Goal: Task Accomplishment & Management: Manage account settings

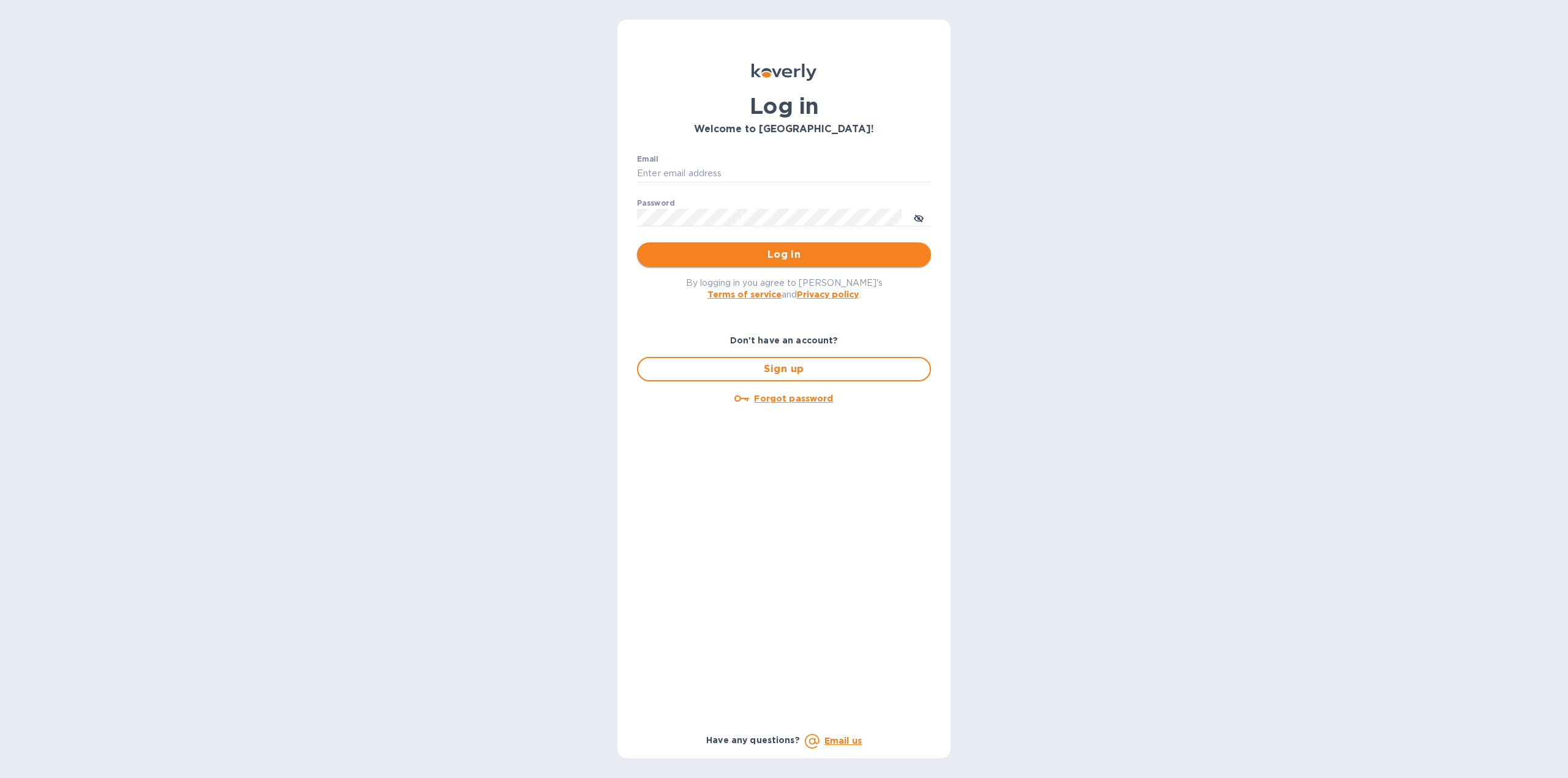
type input "[US_STATE][DOMAIN_NAME][EMAIL_ADDRESS][DOMAIN_NAME]"
click at [700, 255] on span "Log in" at bounding box center [784, 255] width 275 height 14
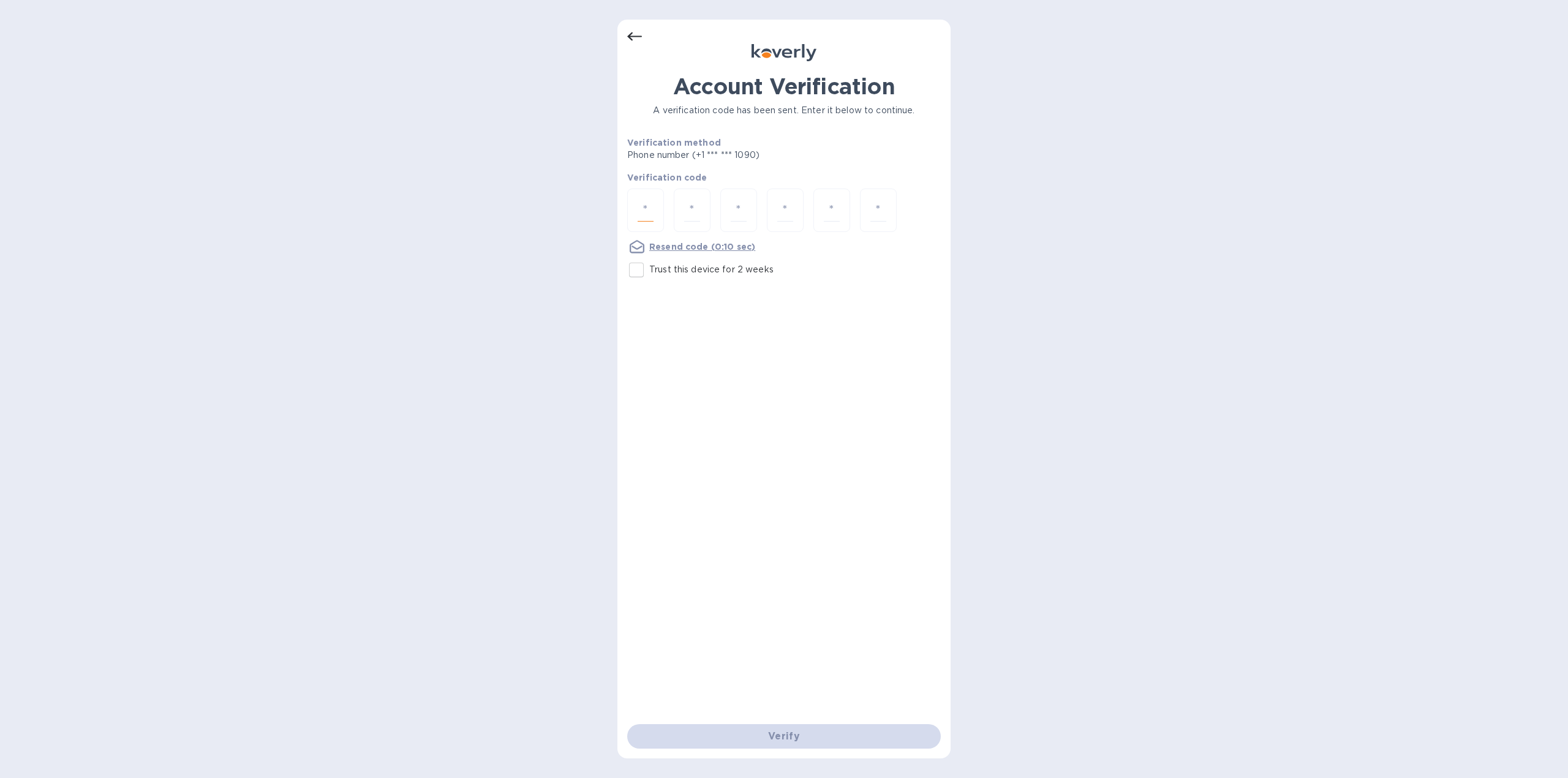
click at [651, 209] on input "number" at bounding box center [645, 210] width 16 height 22
click at [631, 270] on input "Trust this device for 2 weeks" at bounding box center [636, 270] width 26 height 26
checkbox input "true"
click at [648, 208] on input "number" at bounding box center [645, 210] width 16 height 22
type input "1"
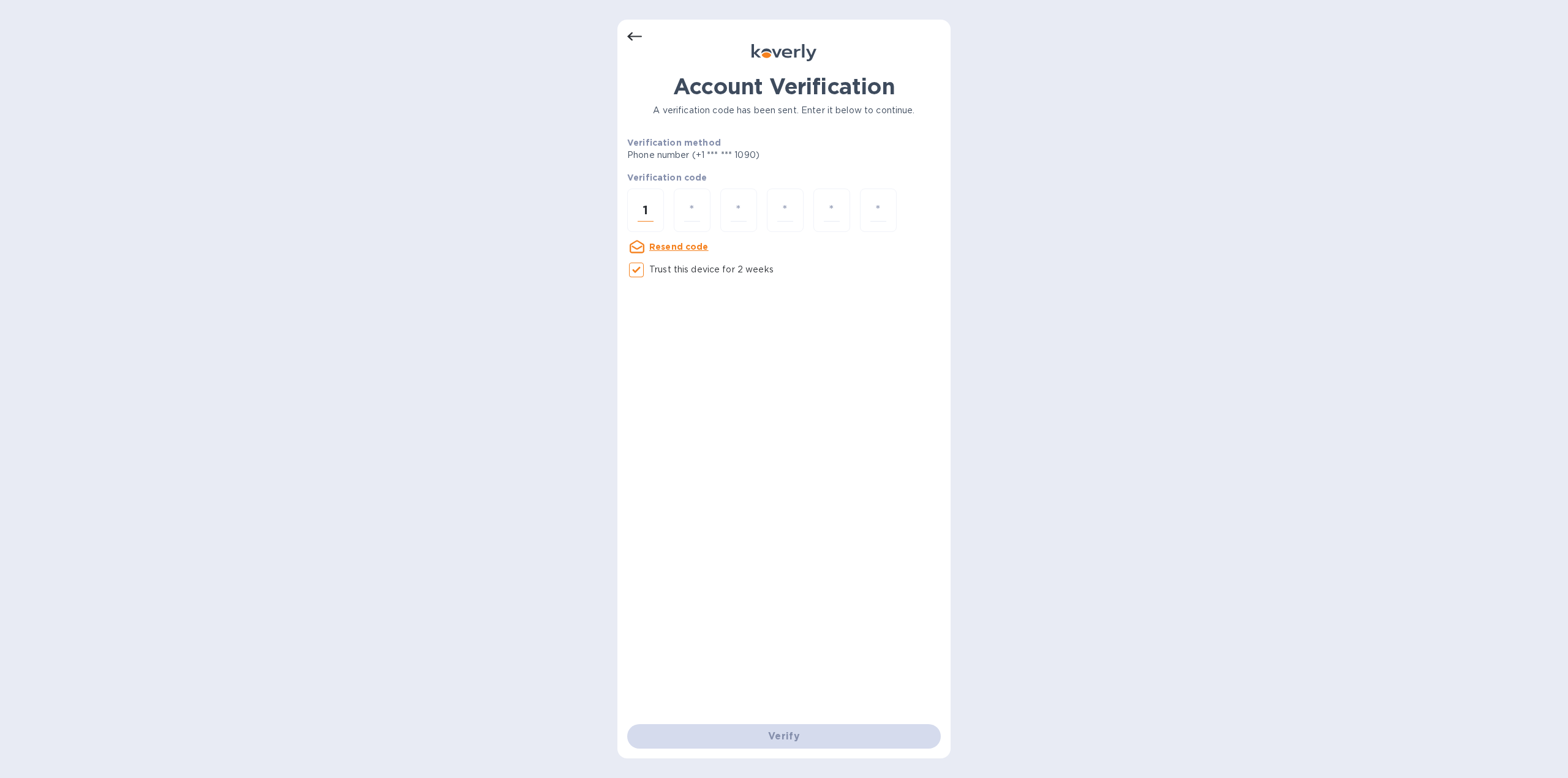
type input "8"
type input "1"
type input "6"
type input "9"
type input "5"
